Goal: Task Accomplishment & Management: Complete application form

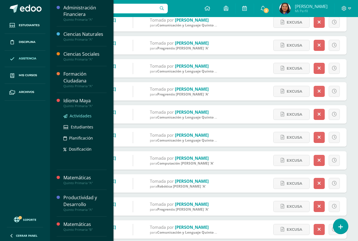
click at [80, 116] on span "Actividades" at bounding box center [81, 115] width 22 height 5
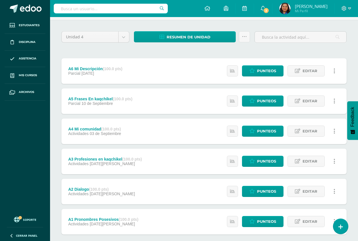
scroll to position [32, 0]
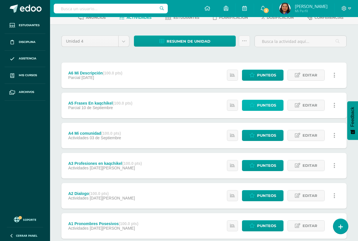
click at [265, 106] on span "Punteos" at bounding box center [266, 105] width 19 height 11
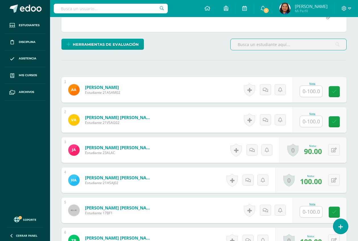
scroll to position [178, 0]
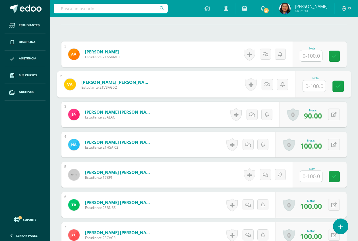
click at [312, 86] on input "text" at bounding box center [314, 85] width 23 height 11
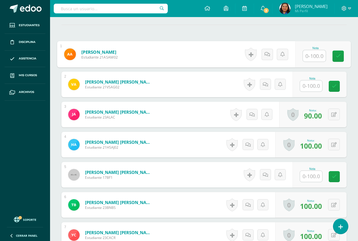
click at [313, 54] on input "text" at bounding box center [314, 55] width 23 height 11
type input "0"
click at [337, 58] on icon at bounding box center [338, 56] width 5 height 5
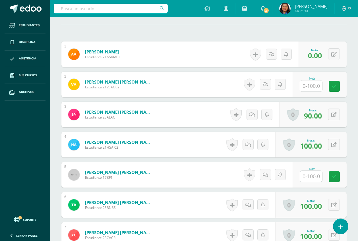
click at [306, 87] on input "text" at bounding box center [311, 85] width 22 height 11
type input "0"
click at [336, 84] on icon at bounding box center [338, 86] width 5 height 5
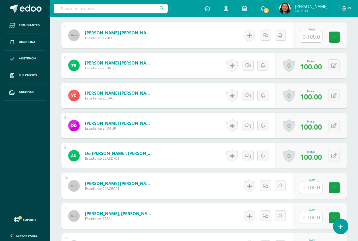
scroll to position [320, 0]
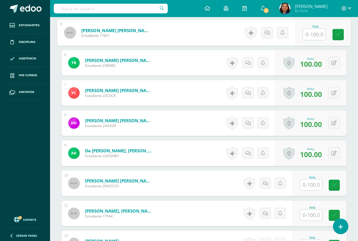
click at [314, 32] on input "text" at bounding box center [314, 34] width 23 height 11
type input "0"
click at [336, 34] on icon at bounding box center [338, 34] width 5 height 5
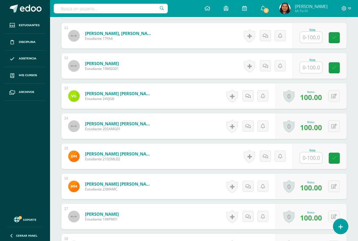
scroll to position [462, 0]
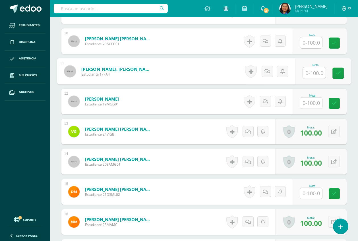
click at [310, 73] on input "text" at bounding box center [314, 72] width 23 height 11
type input "90"
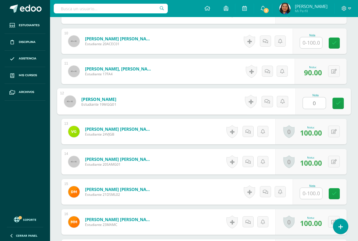
type input "0"
click at [344, 99] on div "Nota 0" at bounding box center [322, 101] width 55 height 26
click at [338, 105] on link at bounding box center [334, 103] width 11 height 11
click at [315, 42] on input "text" at bounding box center [311, 42] width 22 height 11
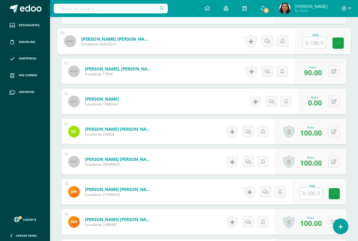
type input "0"
click at [339, 45] on link at bounding box center [337, 43] width 11 height 11
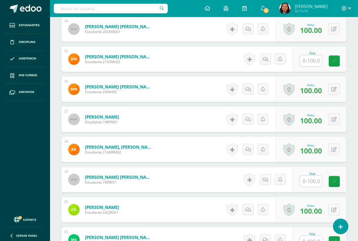
scroll to position [604, 0]
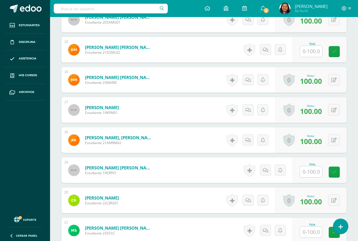
click at [307, 56] on input "text" at bounding box center [311, 51] width 22 height 11
type input "0"
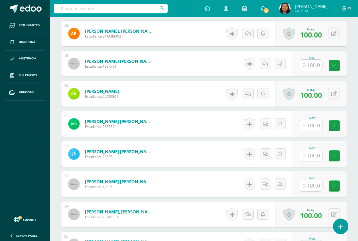
scroll to position [746, 0]
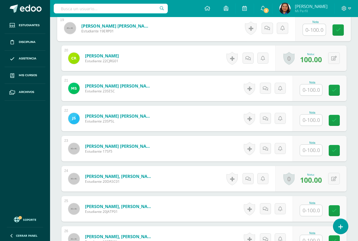
click at [311, 33] on input "text" at bounding box center [314, 29] width 23 height 11
type input "0"
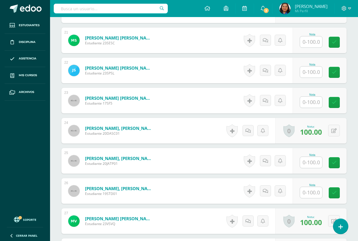
scroll to position [782, 0]
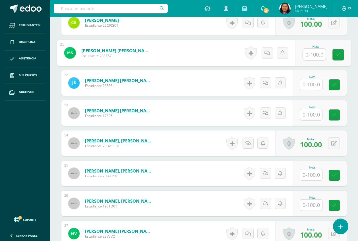
click at [310, 52] on input "text" at bounding box center [314, 54] width 23 height 11
type input "0"
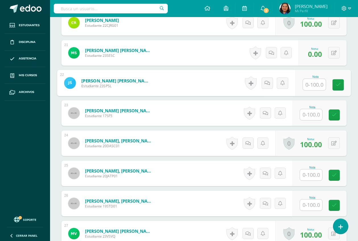
scroll to position [817, 0]
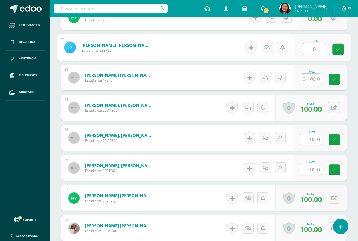
type input "0"
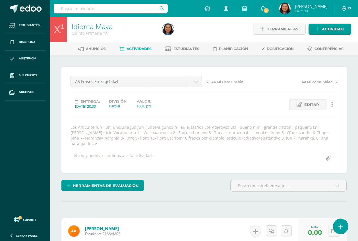
scroll to position [0, 0]
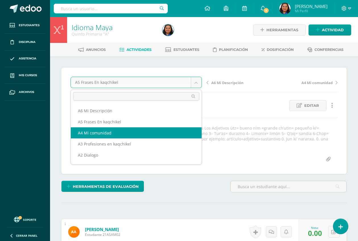
select select "/dashboard/teacher/grade-activity/190307/"
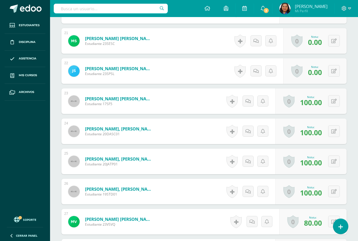
scroll to position [776, 0]
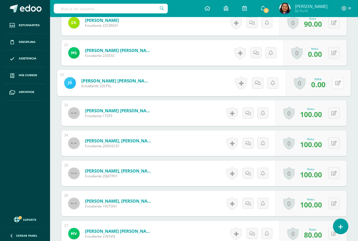
click at [336, 86] on button at bounding box center [338, 83] width 12 height 12
type input "60"
click at [321, 82] on icon at bounding box center [322, 84] width 5 height 5
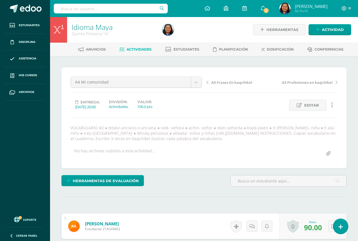
scroll to position [0, 0]
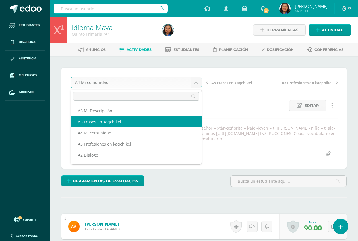
select select "/dashboard/teacher/grade-activity/190308/"
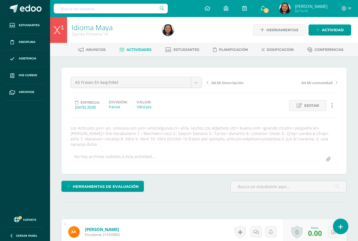
scroll to position [0, 0]
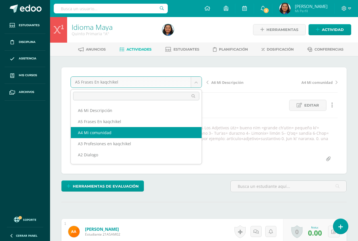
select select "/dashboard/teacher/grade-activity/190307/"
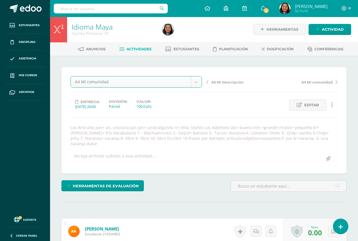
scroll to position [1, 0]
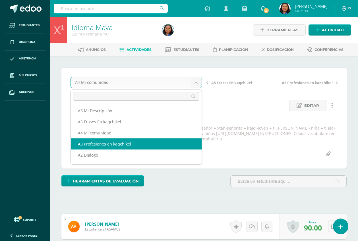
select select "/dashboard/teacher/grade-activity/190306/"
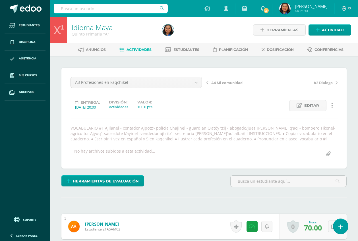
click at [230, 82] on span "A4 Mi comunidad" at bounding box center [226, 82] width 31 height 5
click at [225, 83] on span "A5 Frases En kaqchikel" at bounding box center [231, 82] width 41 height 5
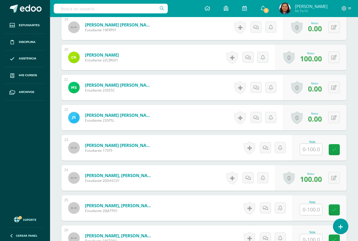
scroll to position [782, 0]
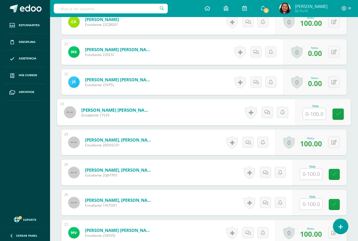
click at [312, 114] on input "text" at bounding box center [314, 113] width 23 height 11
type input "0"
click at [340, 112] on icon at bounding box center [338, 114] width 5 height 5
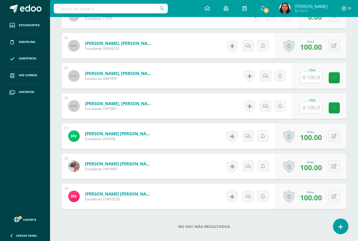
scroll to position [889, 0]
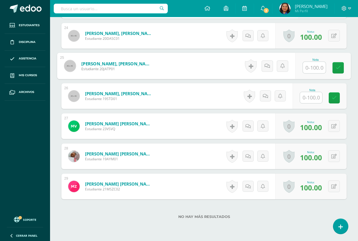
click at [308, 67] on input "text" at bounding box center [314, 67] width 23 height 11
type input "1"
type input "90"
click at [337, 67] on icon at bounding box center [338, 67] width 5 height 5
click at [330, 99] on link at bounding box center [334, 97] width 11 height 11
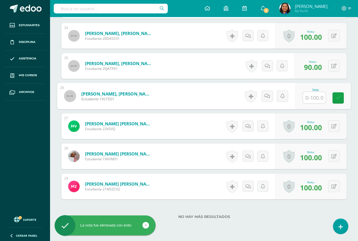
click at [311, 98] on input "text" at bounding box center [314, 97] width 23 height 11
type input "0"
click at [338, 102] on link at bounding box center [337, 97] width 11 height 11
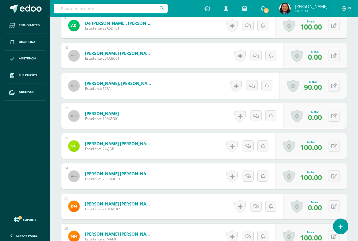
scroll to position [427, 0]
